Goal: Transaction & Acquisition: Obtain resource

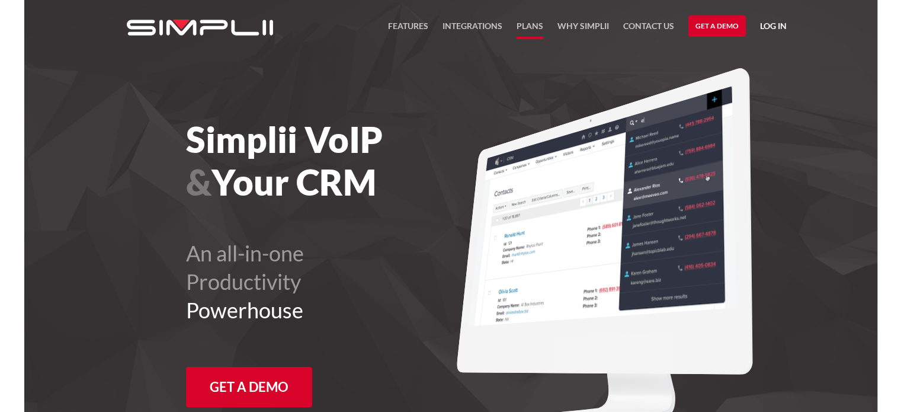
click at [529, 24] on link "Plans" at bounding box center [529, 29] width 27 height 20
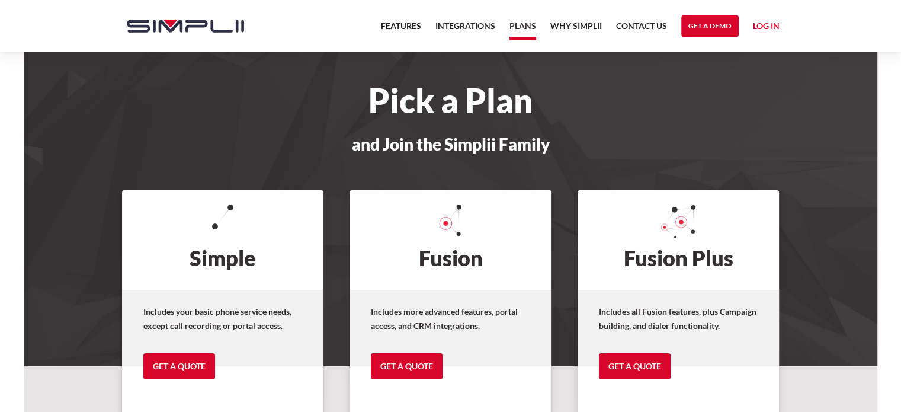
scroll to position [38, 0]
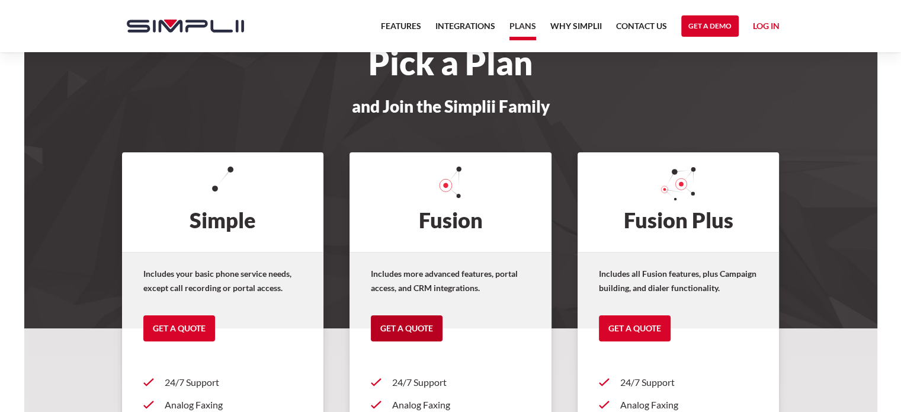
click at [412, 319] on link "Get a Quote" at bounding box center [407, 328] width 72 height 26
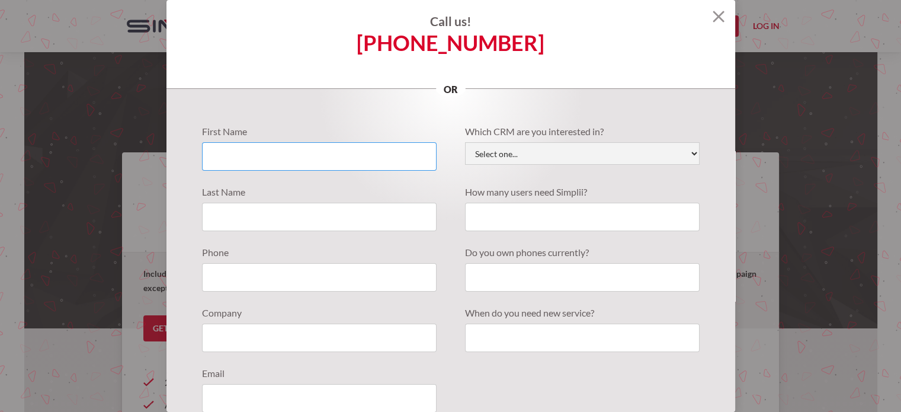
click at [296, 163] on input "Quote Requests" at bounding box center [319, 156] width 234 height 28
type input "[PERSON_NAME]"
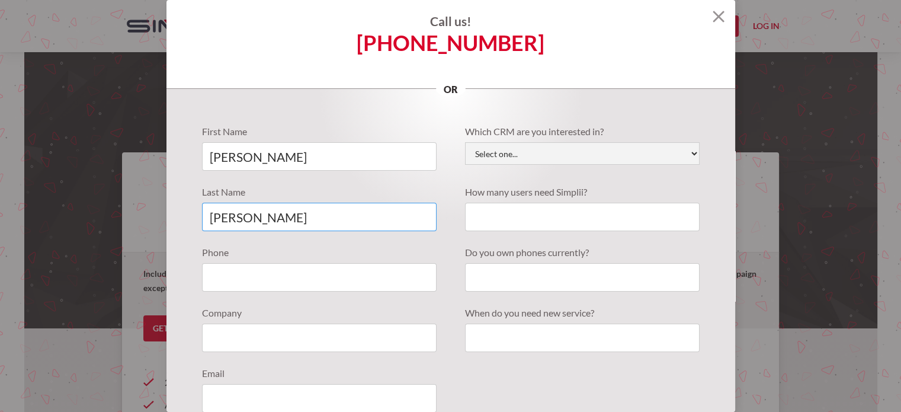
type input "[PERSON_NAME]"
type input "2"
type input "205"
click at [713, 20] on img at bounding box center [718, 17] width 12 height 12
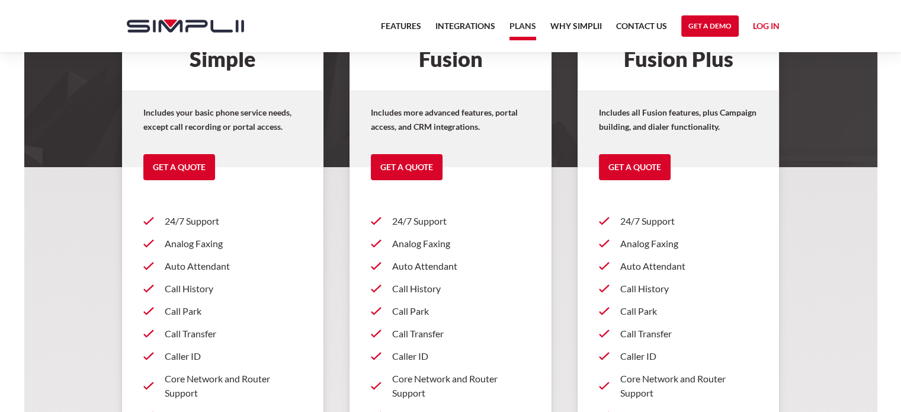
scroll to position [0, 0]
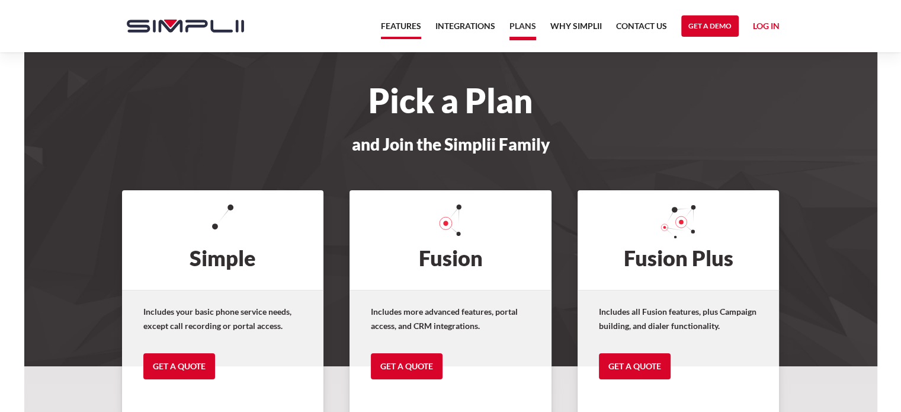
click at [404, 20] on link "Features" at bounding box center [401, 29] width 40 height 20
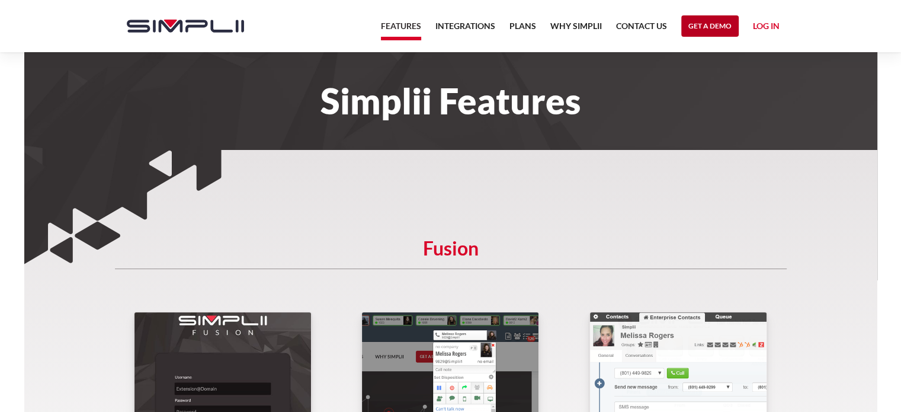
click at [693, 25] on link "Get a Demo" at bounding box center [709, 25] width 57 height 21
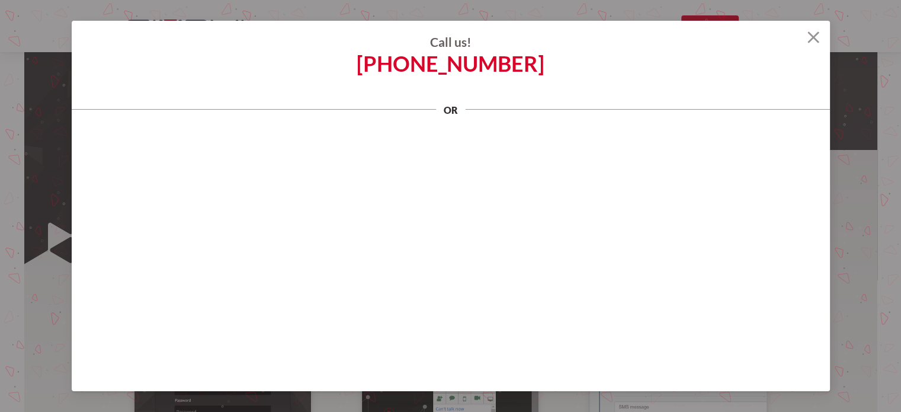
scroll to position [111, 0]
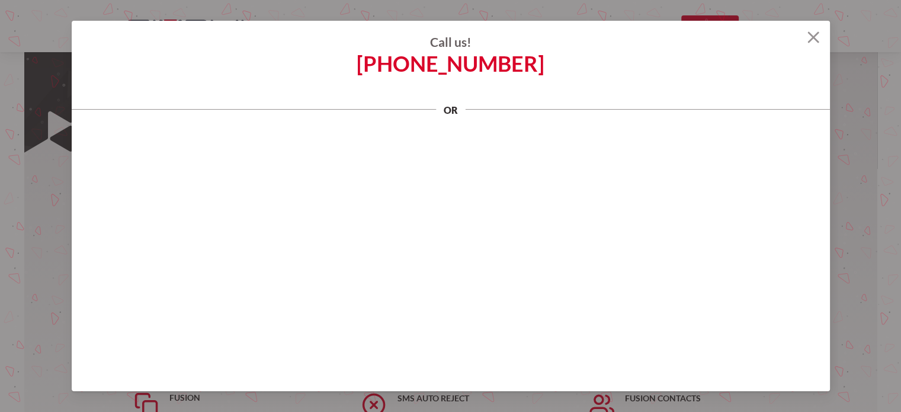
click at [812, 40] on img at bounding box center [813, 37] width 12 height 12
